Goal: Transaction & Acquisition: Subscribe to service/newsletter

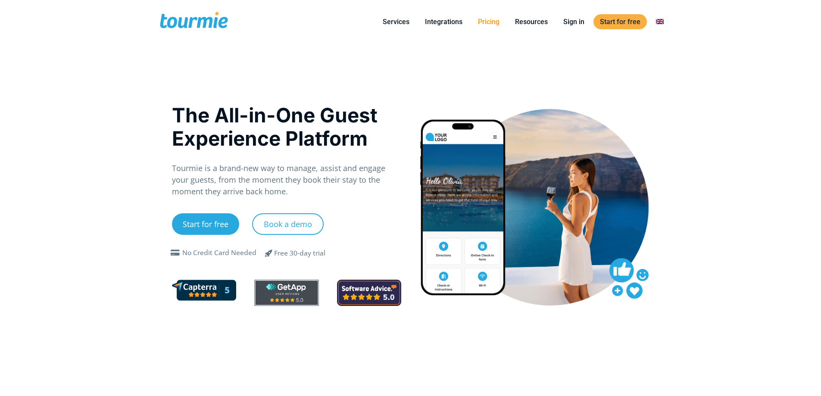
click at [491, 22] on link "Pricing" at bounding box center [488, 21] width 34 height 11
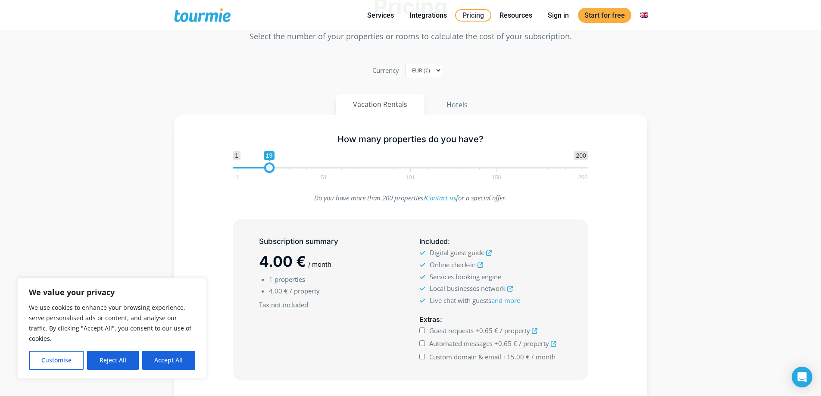
type input "20"
drag, startPoint x: 240, startPoint y: 169, endPoint x: 273, endPoint y: 168, distance: 33.2
click at [273, 168] on span at bounding box center [271, 167] width 10 height 10
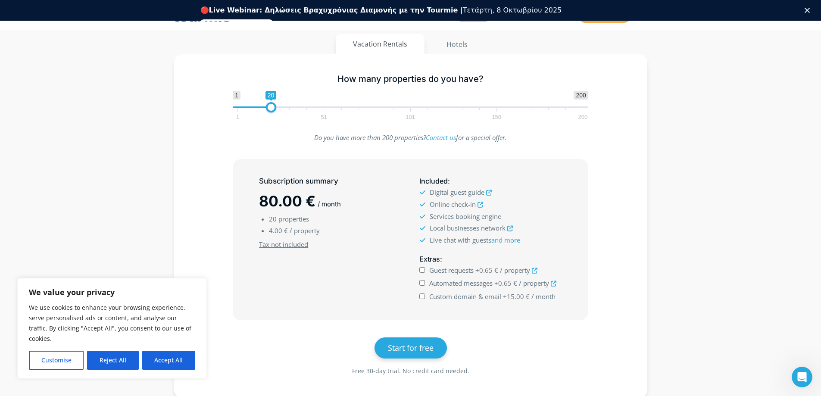
scroll to position [129, 0]
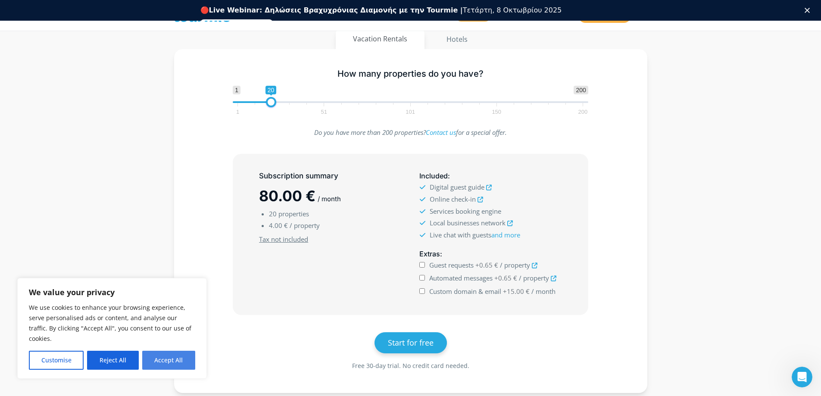
click at [171, 360] on button "Accept All" at bounding box center [168, 360] width 53 height 19
checkbox input "true"
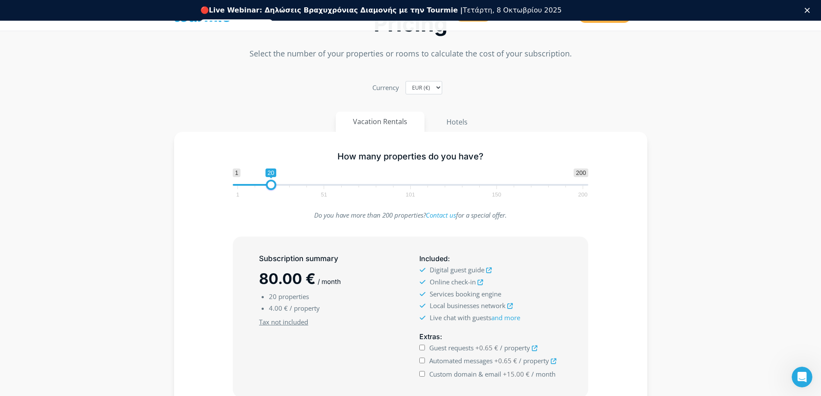
scroll to position [0, 0]
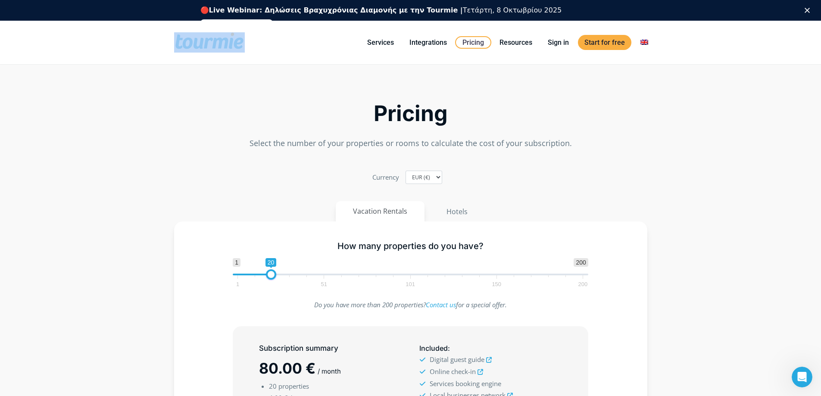
drag, startPoint x: 250, startPoint y: 46, endPoint x: 174, endPoint y: 43, distance: 76.3
click at [163, 44] on div "Primary Menu Close Services For Hotels Online Check-in Digital Guest Directory …" at bounding box center [410, 43] width 821 height 44
copy div "Primary Menu Close"
